Goal: Information Seeking & Learning: Learn about a topic

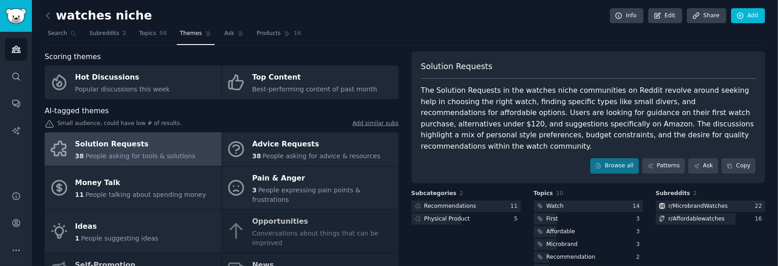
click at [107, 15] on h2 "watches niche" at bounding box center [98, 16] width 107 height 15
click at [23, 47] on link "Audiences" at bounding box center [16, 49] width 22 height 22
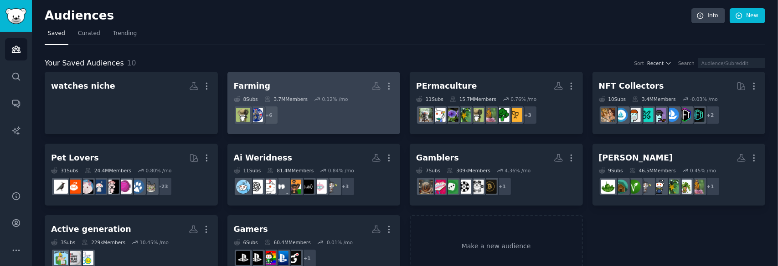
click at [235, 93] on h2 "Farming More" at bounding box center [314, 86] width 160 height 16
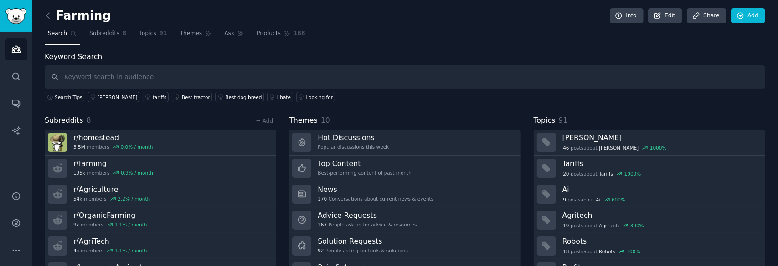
click at [385, 125] on div "Themes 10 Hot Discussions Popular discussions this week Top Content Best-perfor…" at bounding box center [404, 208] width 231 height 186
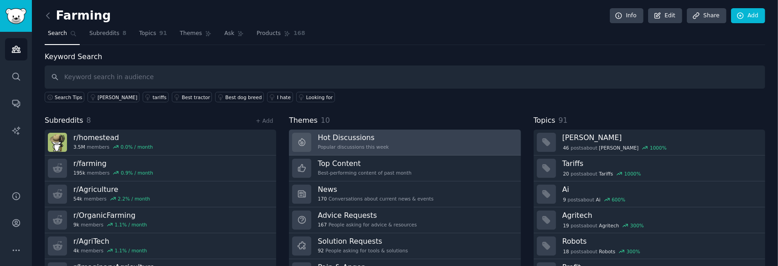
click at [374, 140] on h3 "Hot Discussions" at bounding box center [352, 138] width 71 height 10
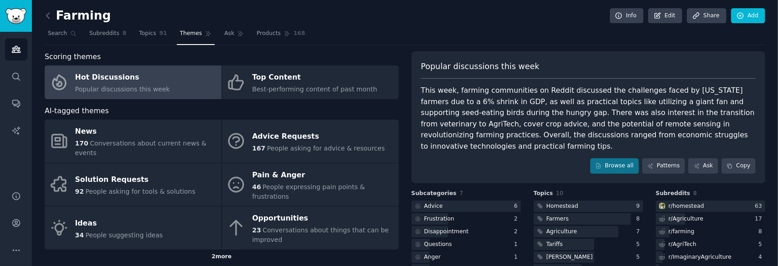
click at [210, 250] on div "2 more" at bounding box center [222, 257] width 354 height 15
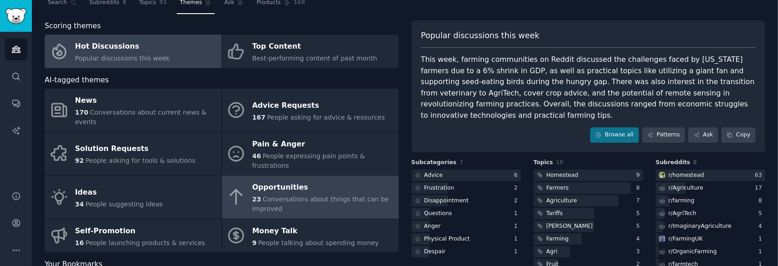
scroll to position [46, 0]
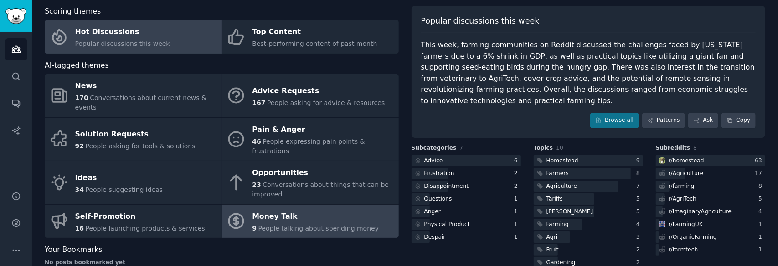
click at [274, 210] on div "Money Talk" at bounding box center [315, 217] width 127 height 15
